Goal: Download file/media

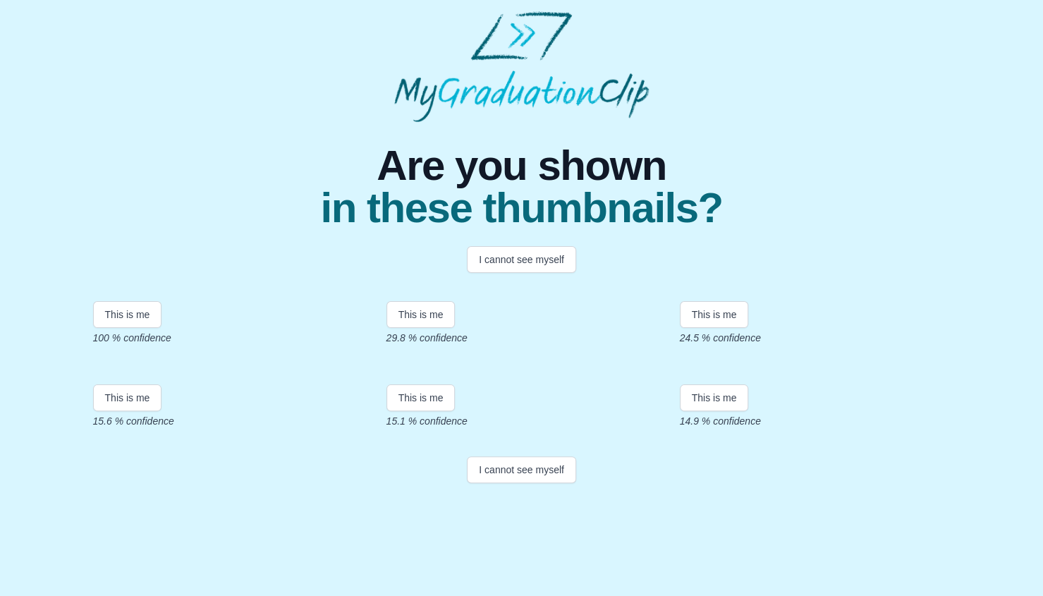
scroll to position [163, 0]
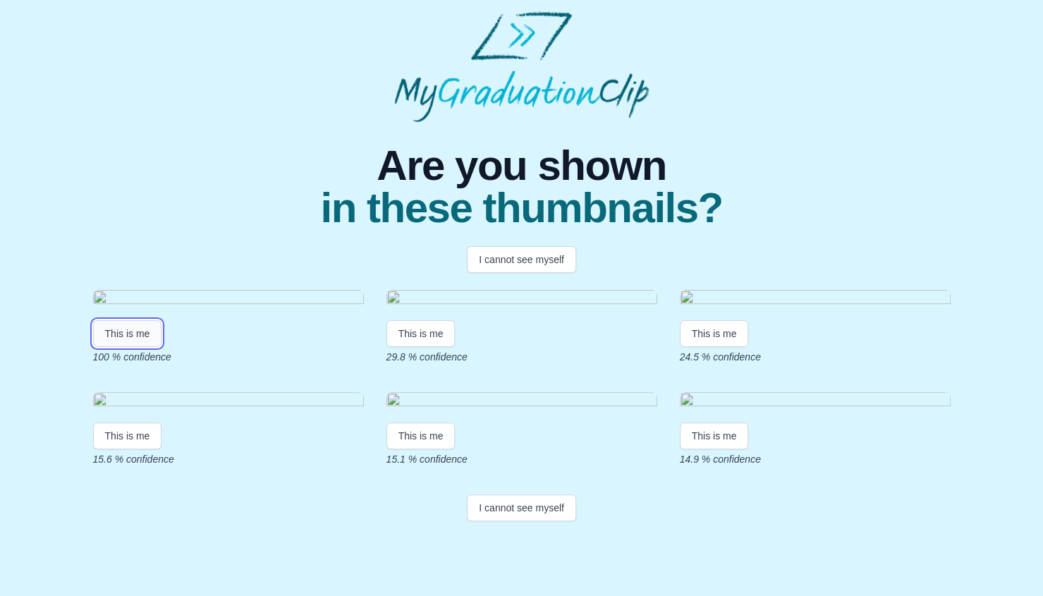
click at [138, 320] on button "This is me" at bounding box center [127, 333] width 69 height 27
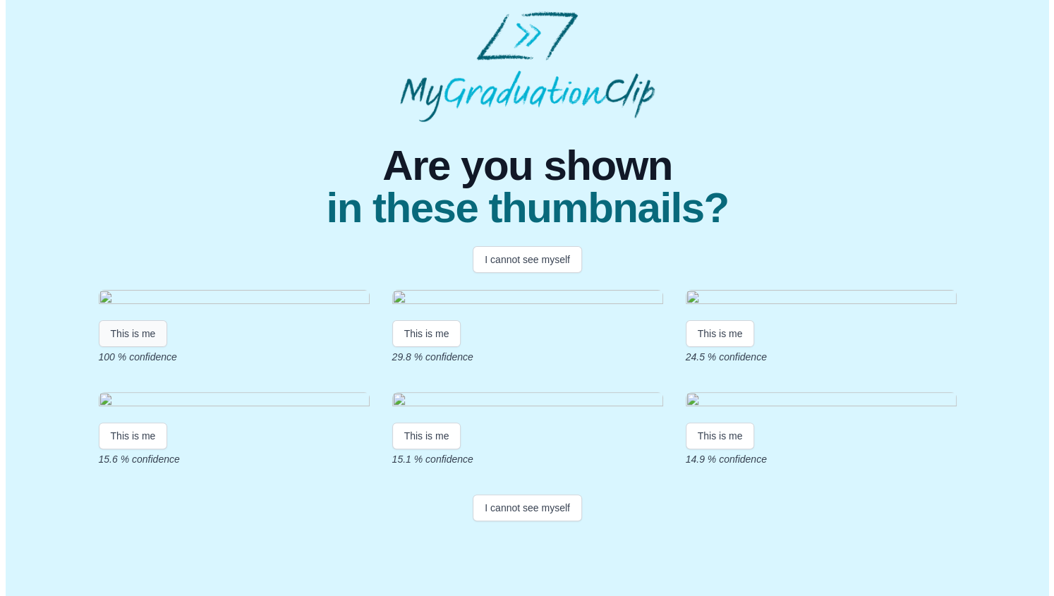
scroll to position [0, 0]
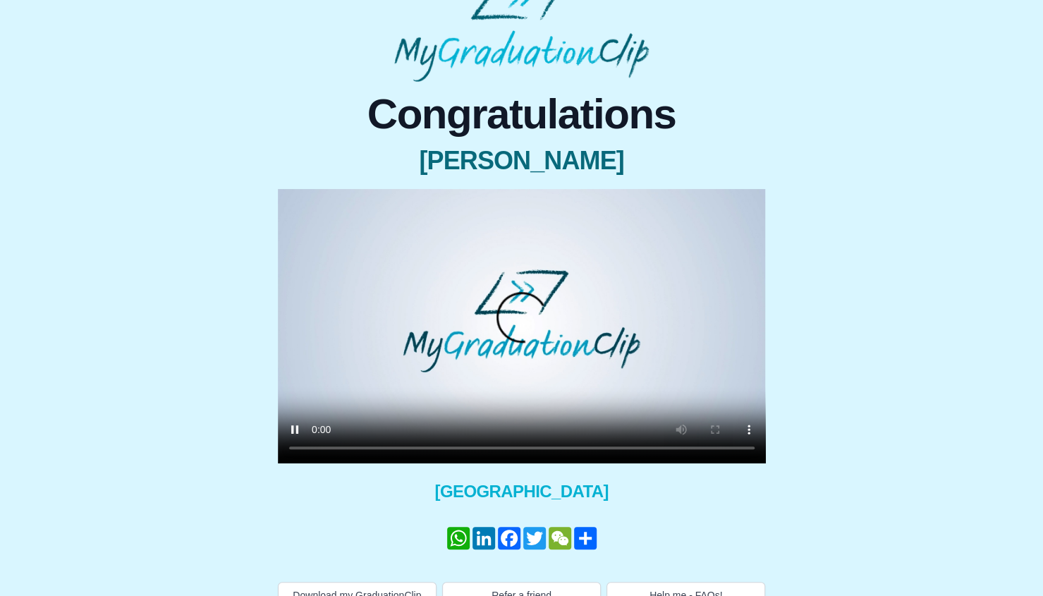
scroll to position [63, 0]
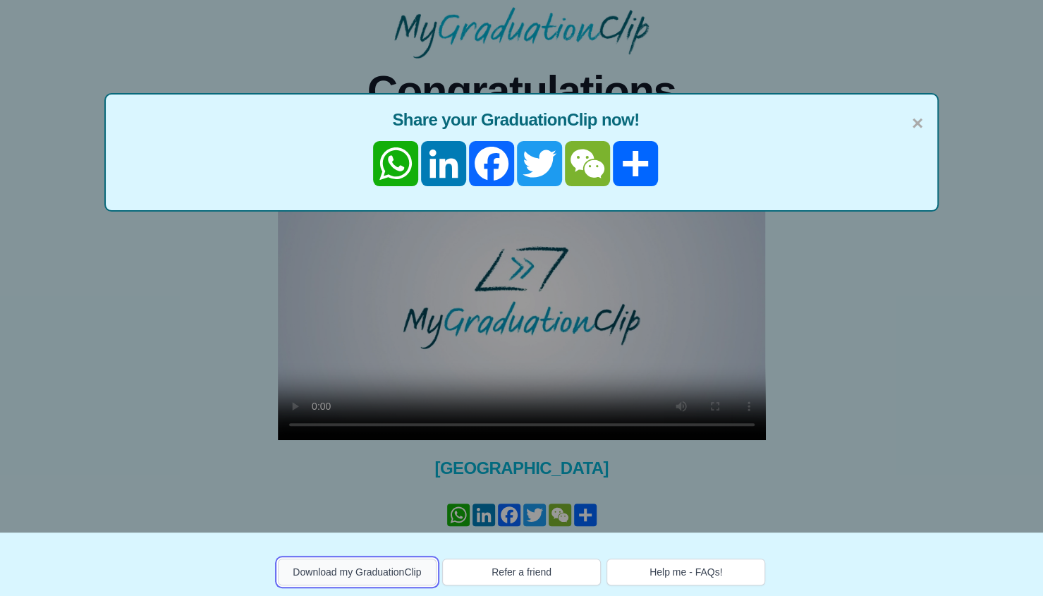
click at [403, 571] on button "Download my GraduationClip" at bounding box center [357, 572] width 159 height 27
click at [401, 158] on link "WhatsApp" at bounding box center [396, 163] width 48 height 45
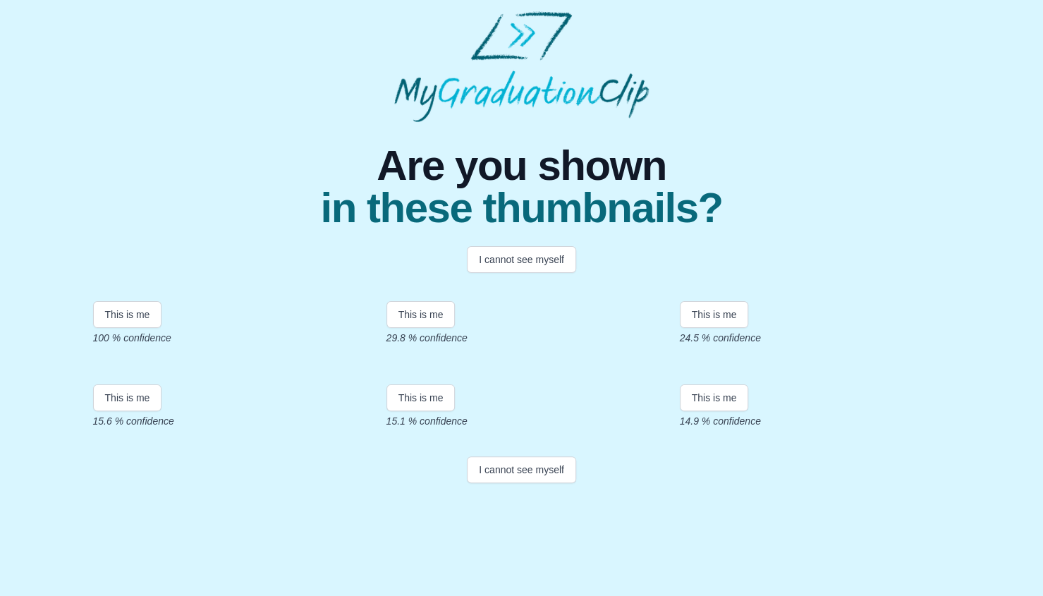
scroll to position [20, 0]
